Goal: Information Seeking & Learning: Learn about a topic

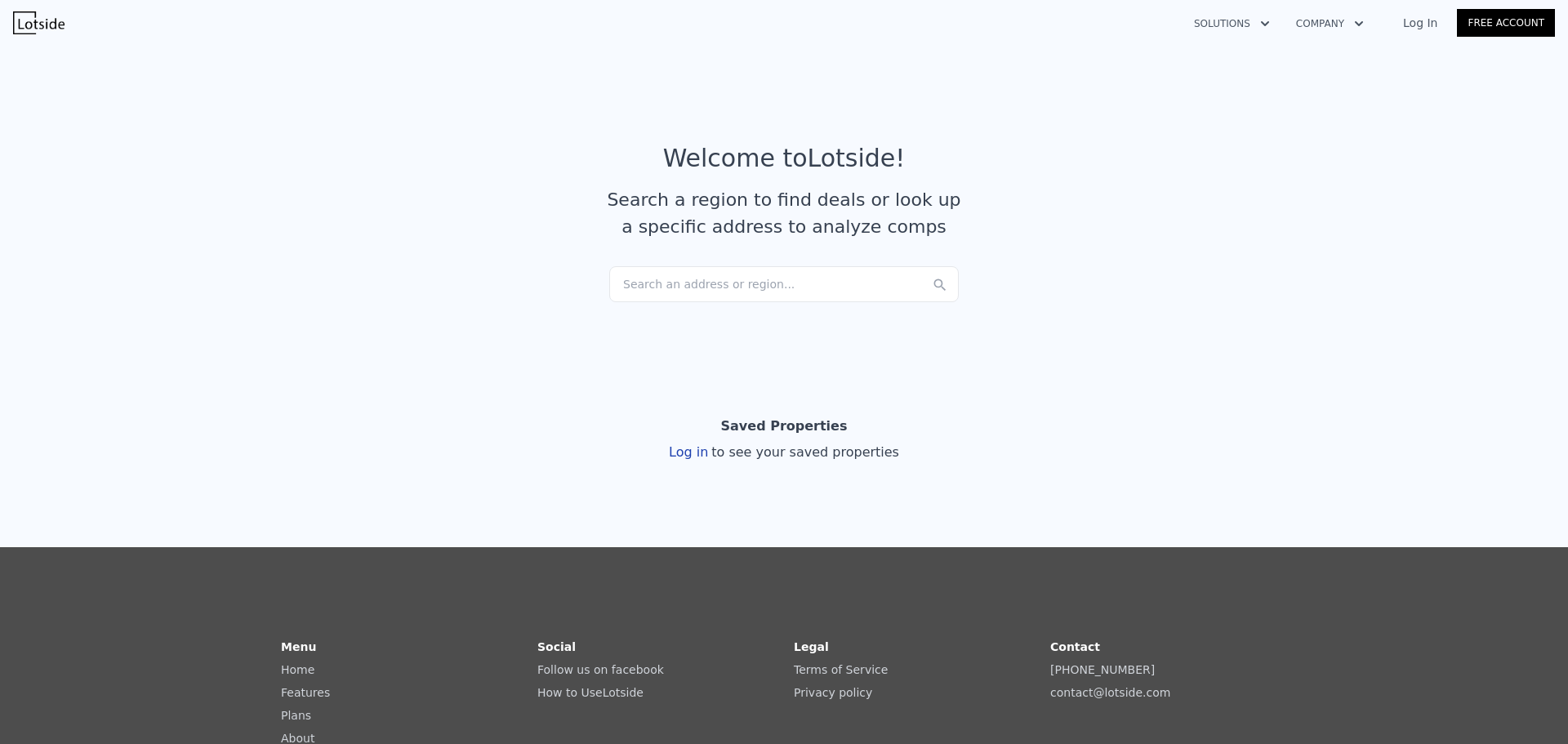
click at [692, 288] on div "Search an address or region..." at bounding box center [784, 285] width 350 height 36
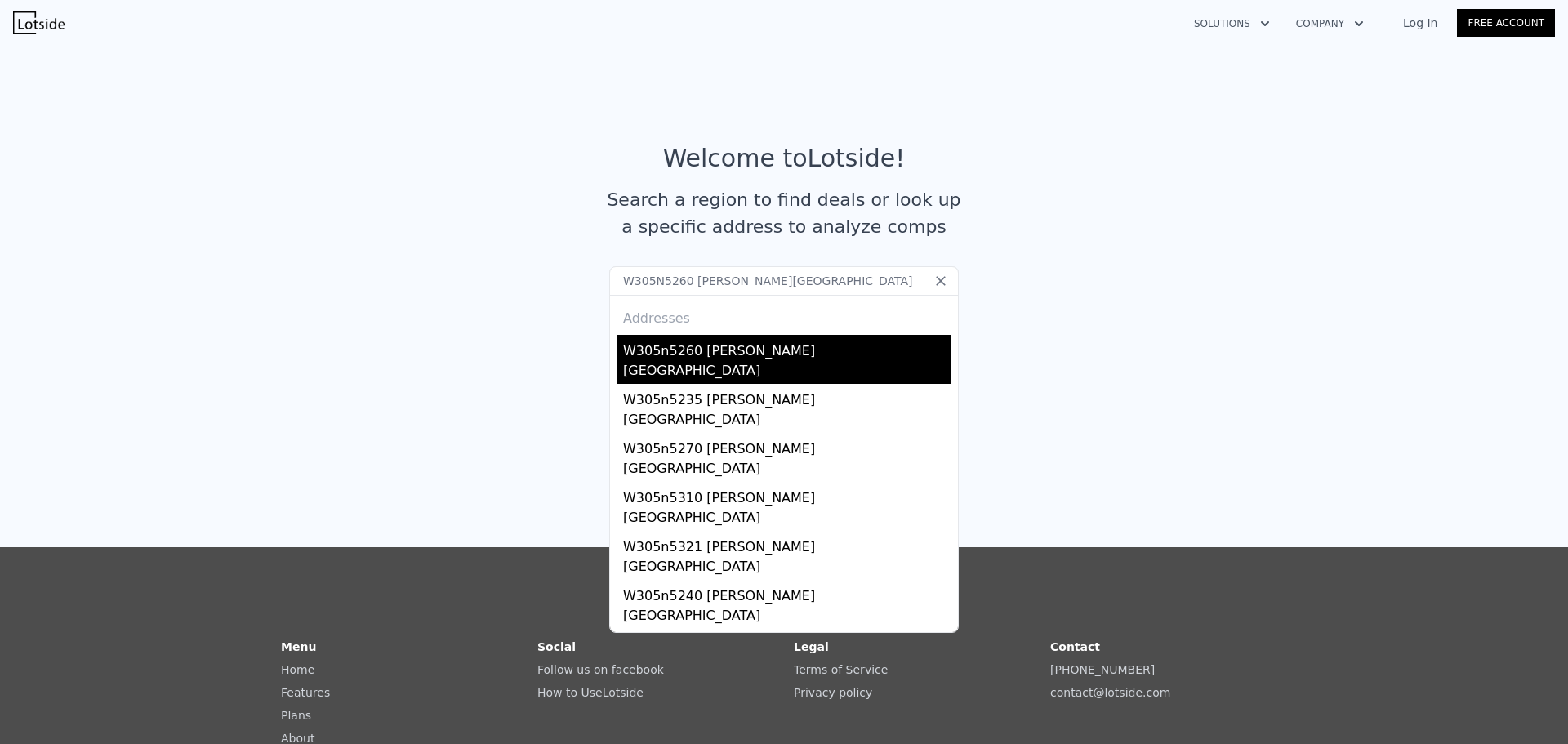
type input "W305N5260 [PERSON_NAME][GEOGRAPHIC_DATA]"
click at [745, 350] on div "W305n5260 [PERSON_NAME]" at bounding box center [787, 348] width 328 height 27
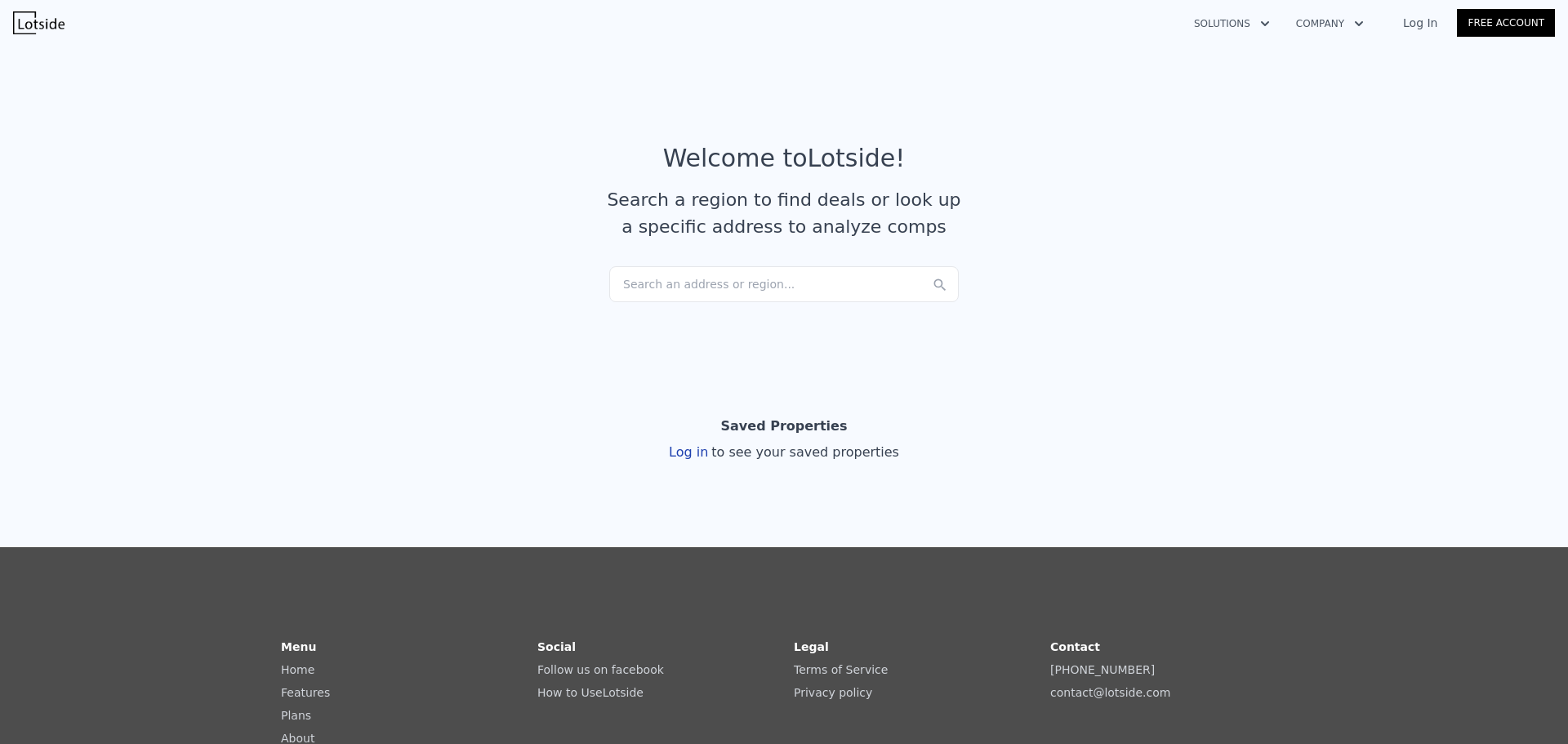
click at [699, 286] on div "Search an address or region..." at bounding box center [784, 285] width 350 height 36
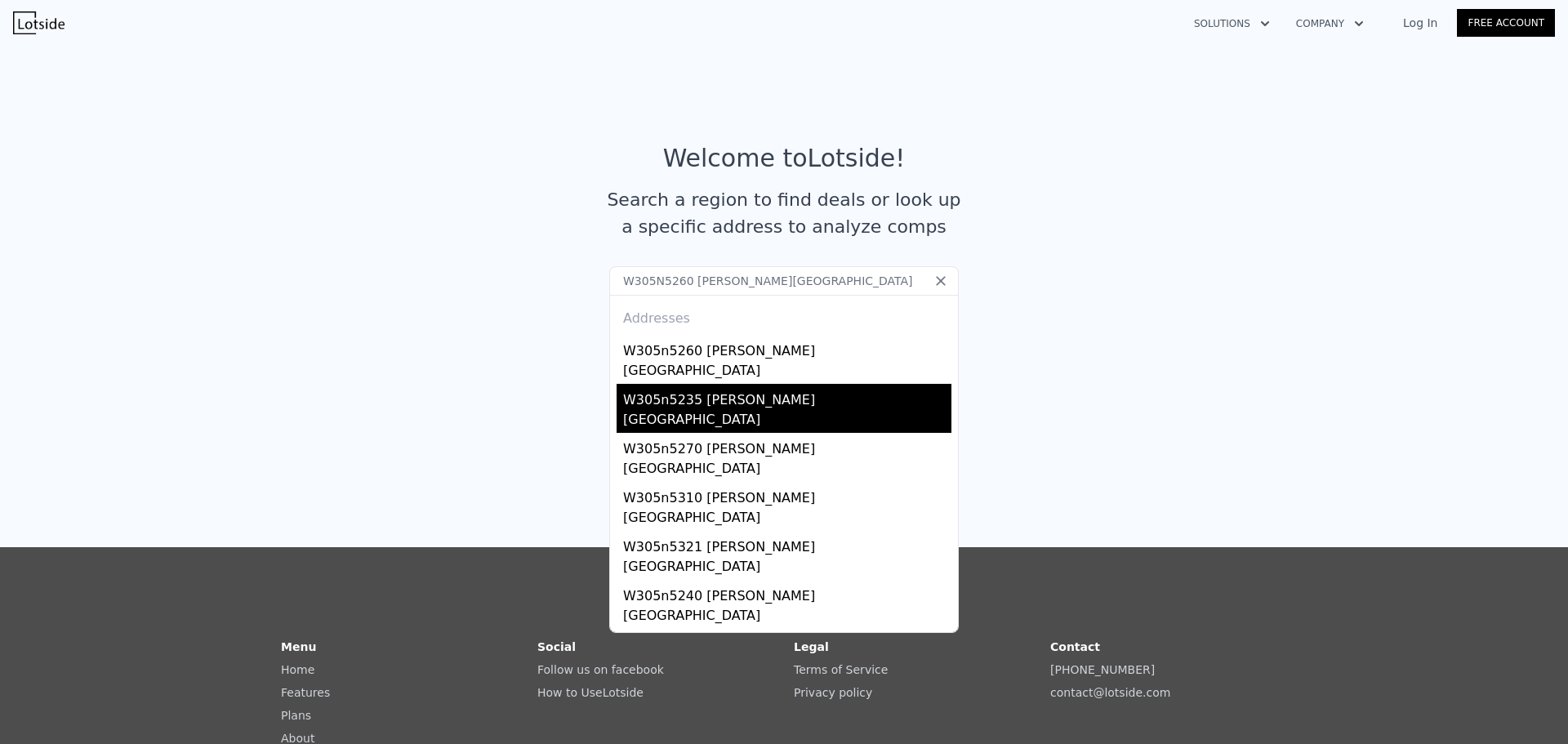
type input "W305N5260 [PERSON_NAME][GEOGRAPHIC_DATA]"
click at [737, 406] on div "W305n5235 [PERSON_NAME]" at bounding box center [787, 397] width 328 height 27
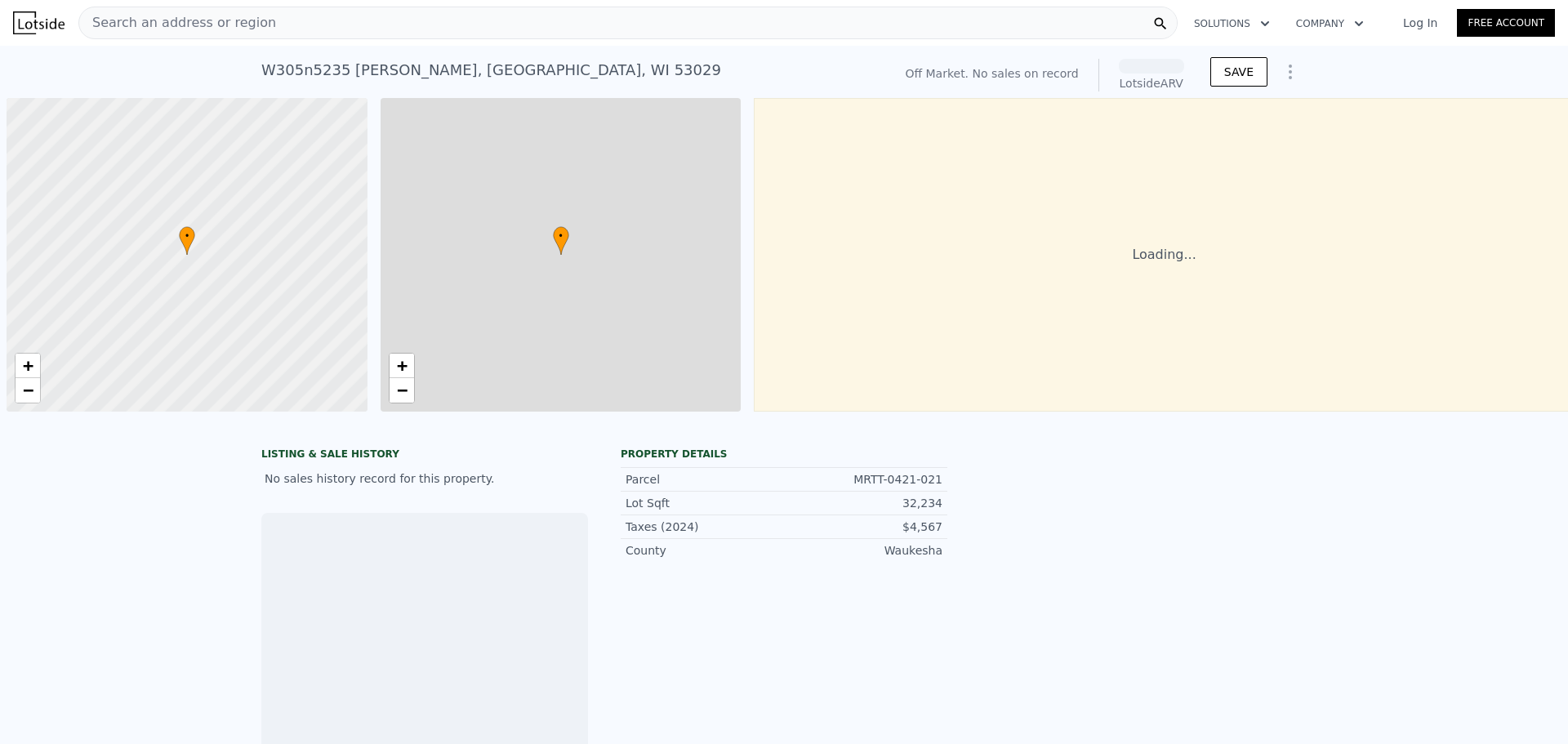
scroll to position [0, 7]
